Goal: Find contact information: Find contact information

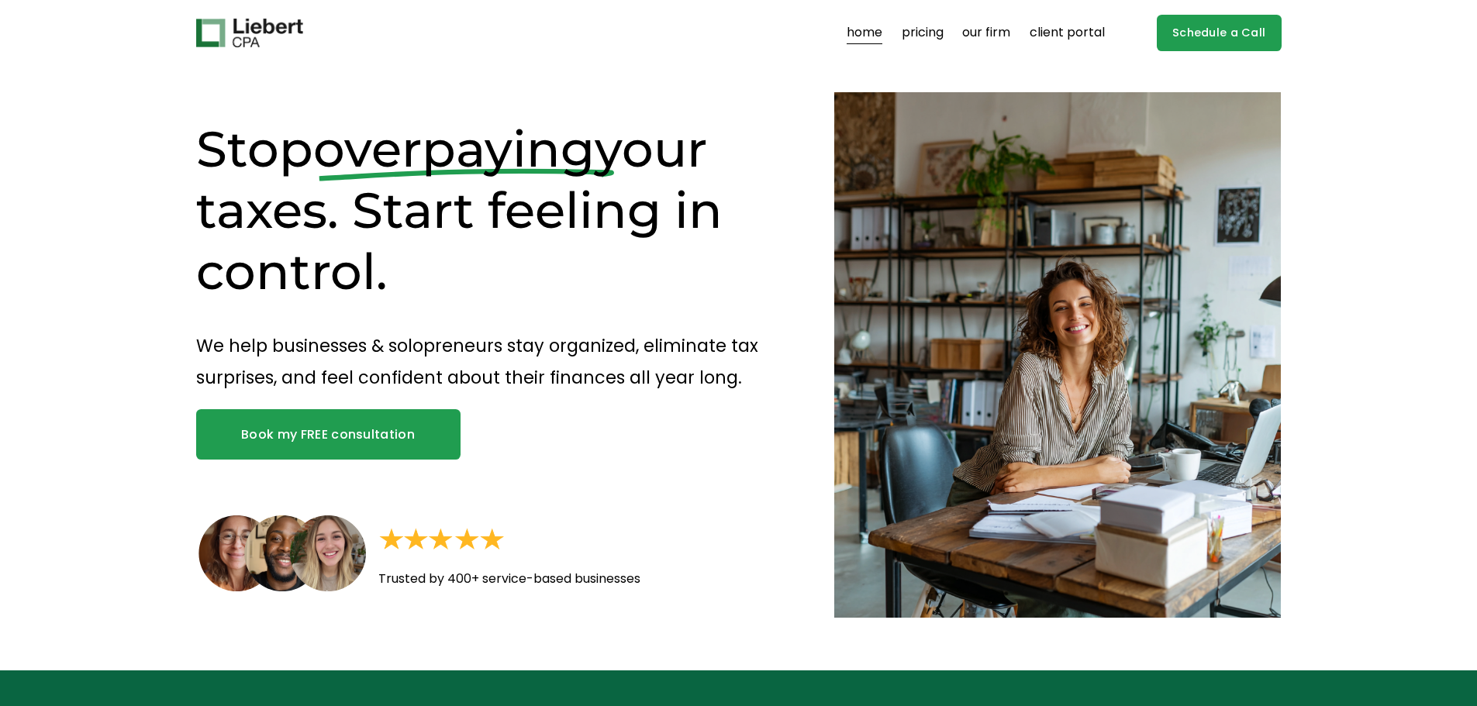
click at [981, 33] on link "our firm" at bounding box center [986, 33] width 48 height 25
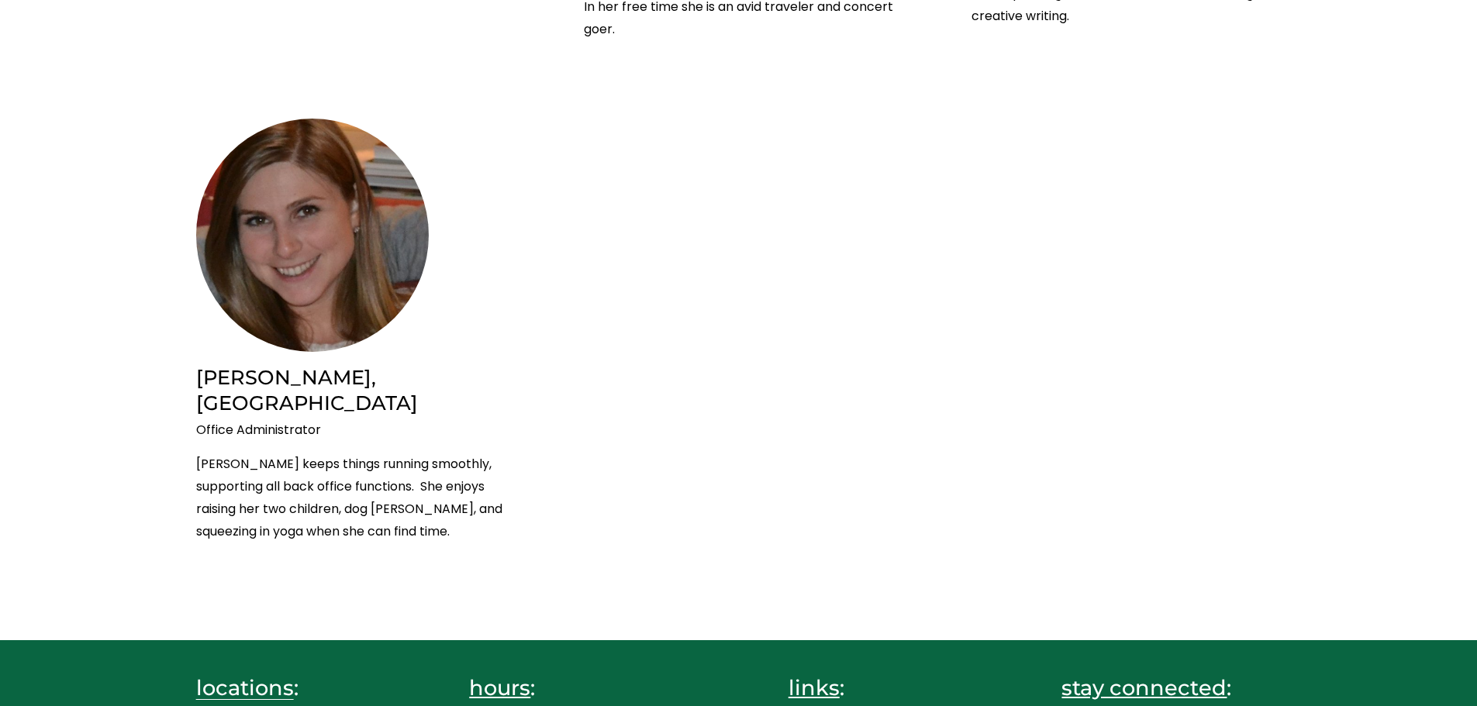
scroll to position [3488, 0]
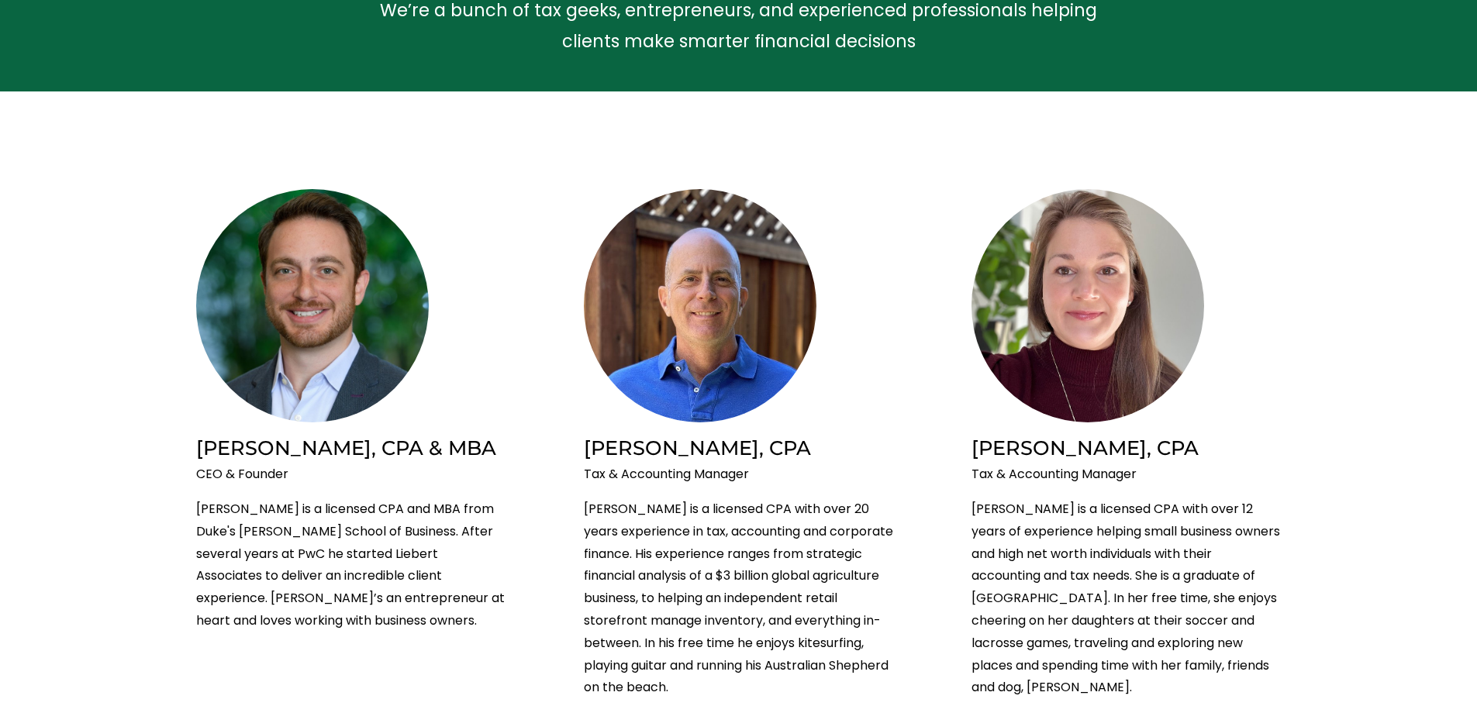
scroll to position [0, 0]
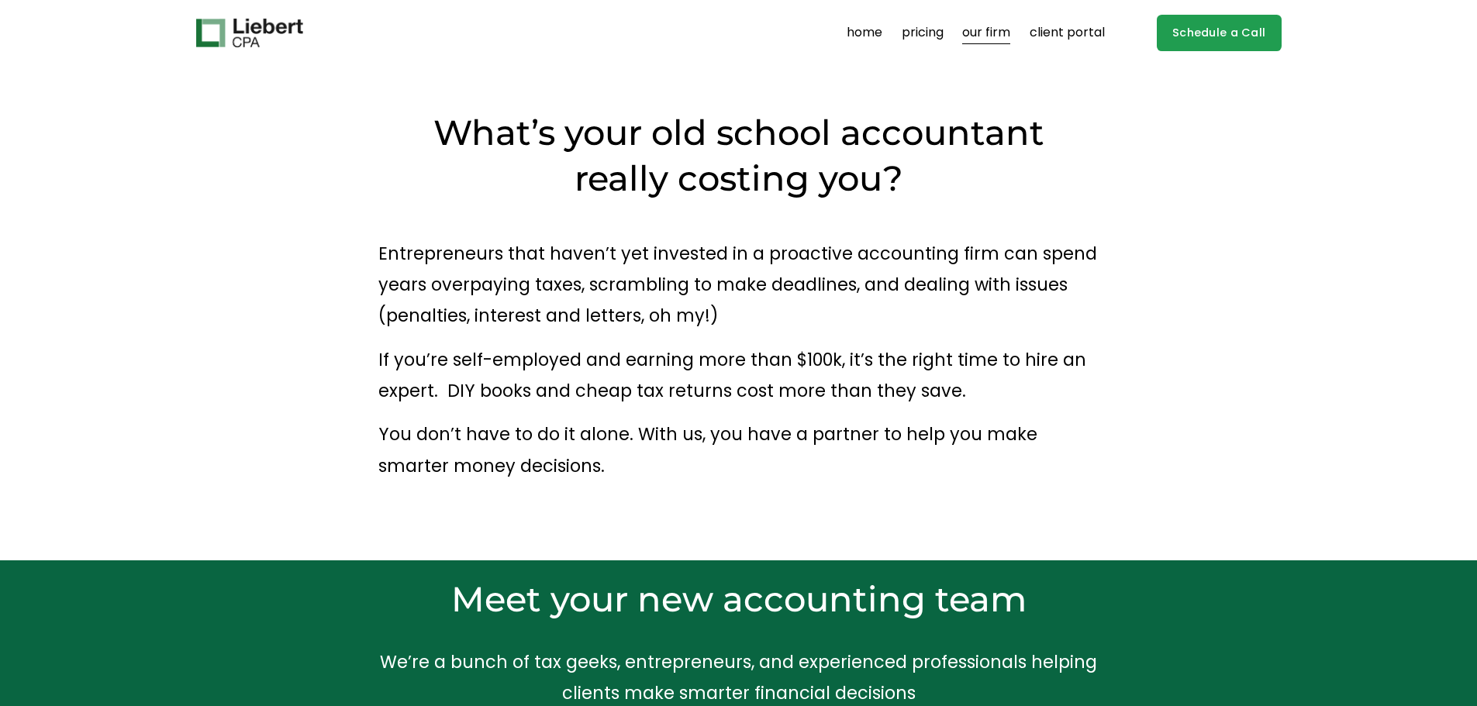
click at [874, 35] on link "home" at bounding box center [864, 33] width 36 height 25
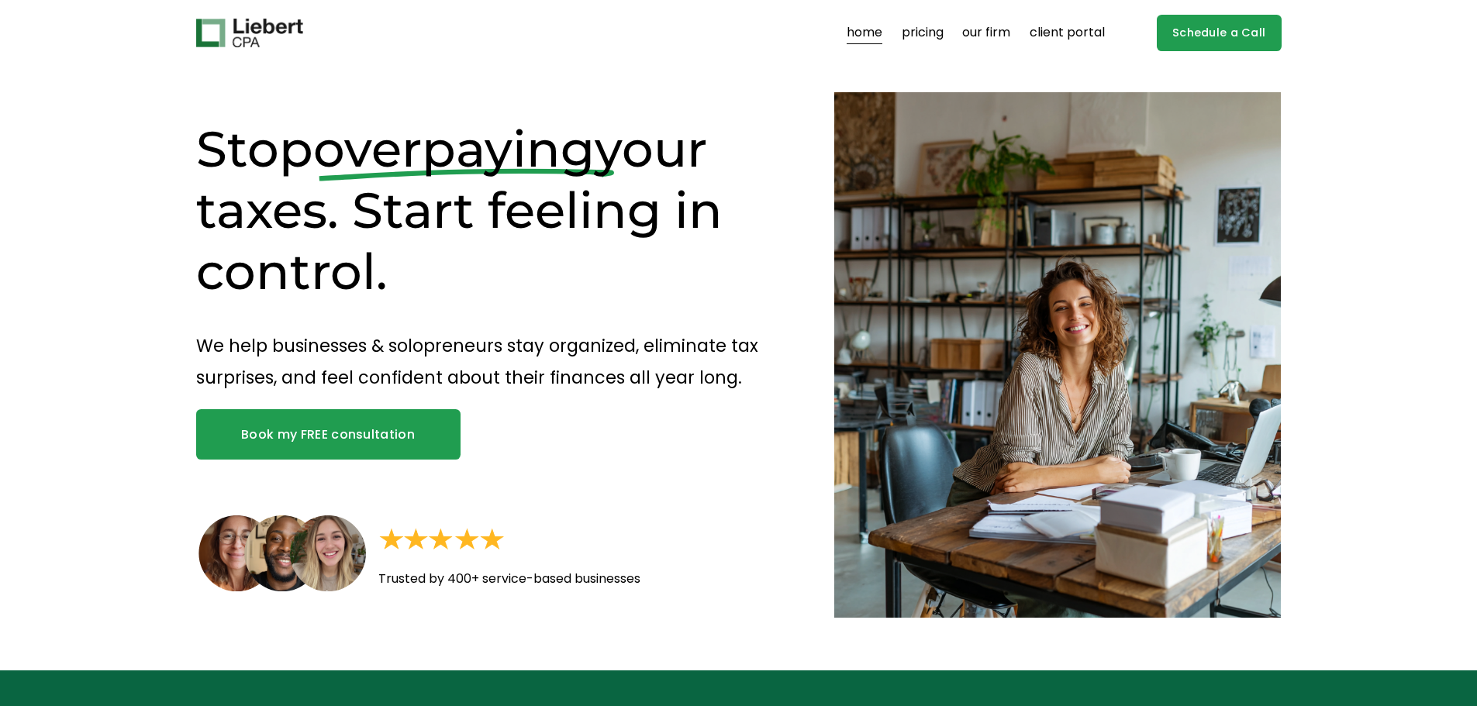
click at [267, 31] on img at bounding box center [249, 33] width 107 height 29
